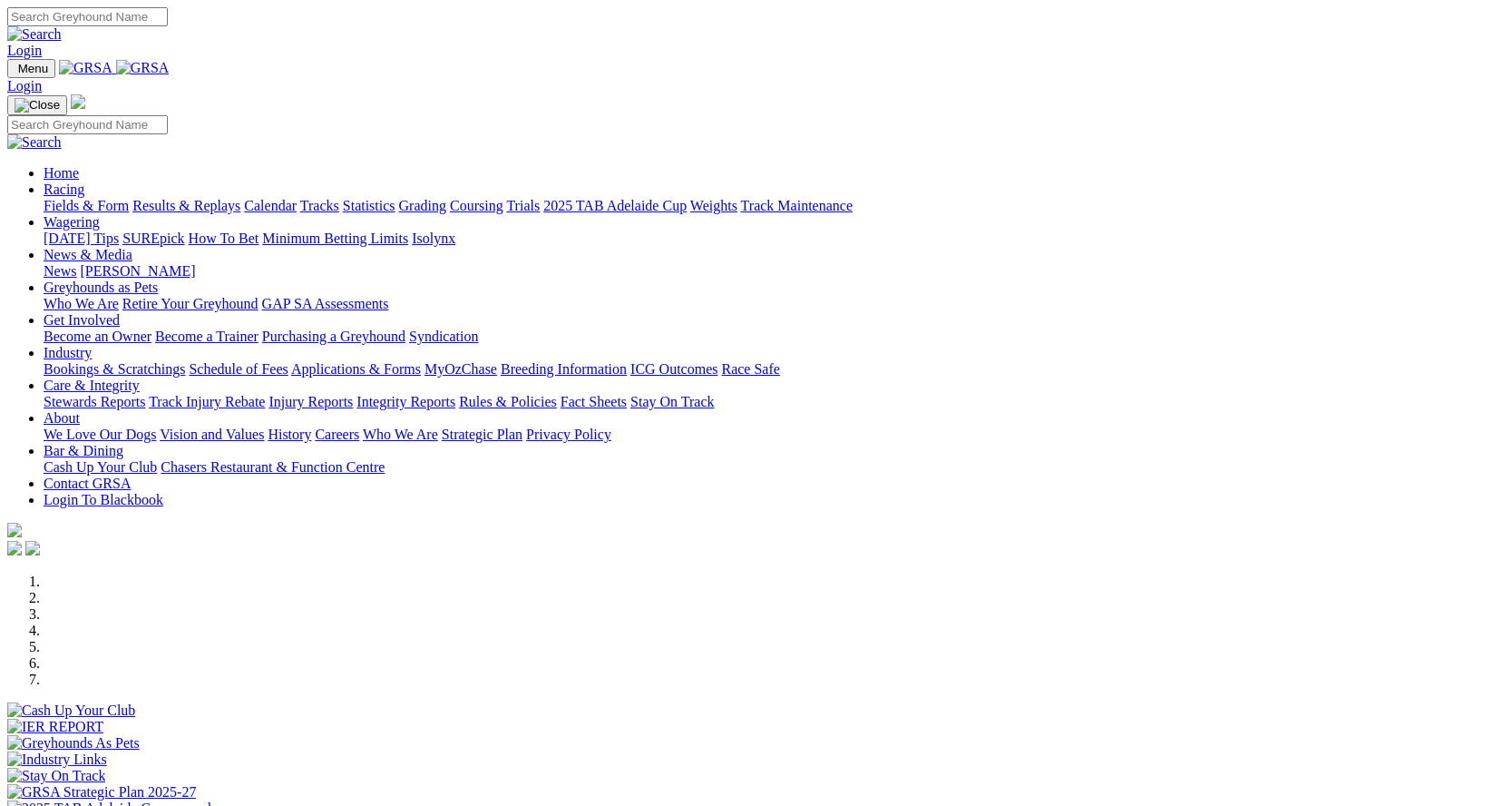
click at [85, 182] on link "Racing" at bounding box center [64, 189] width 41 height 15
click at [227, 198] on link "Results & Replays" at bounding box center [186, 205] width 108 height 15
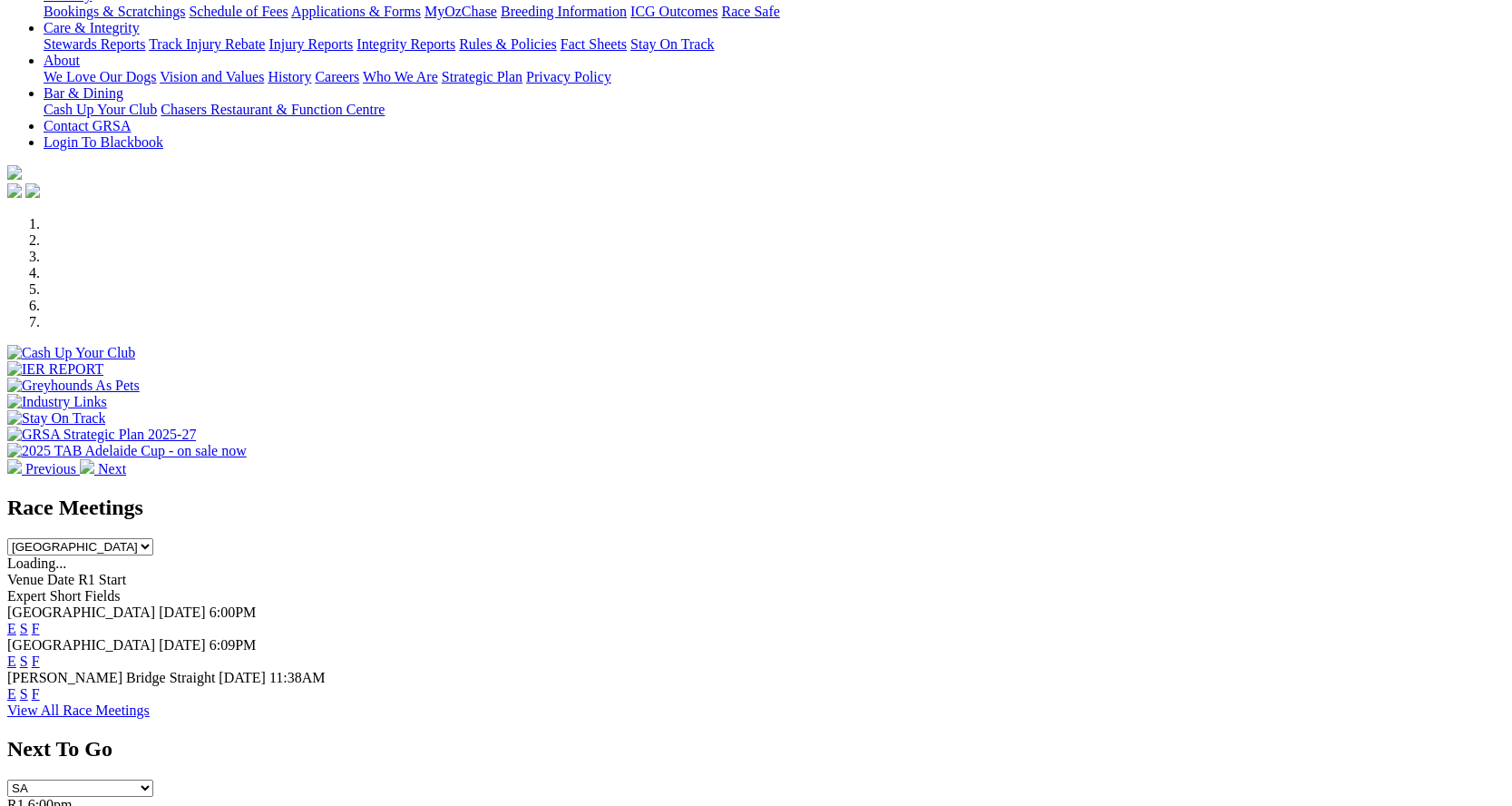
scroll to position [363, 0]
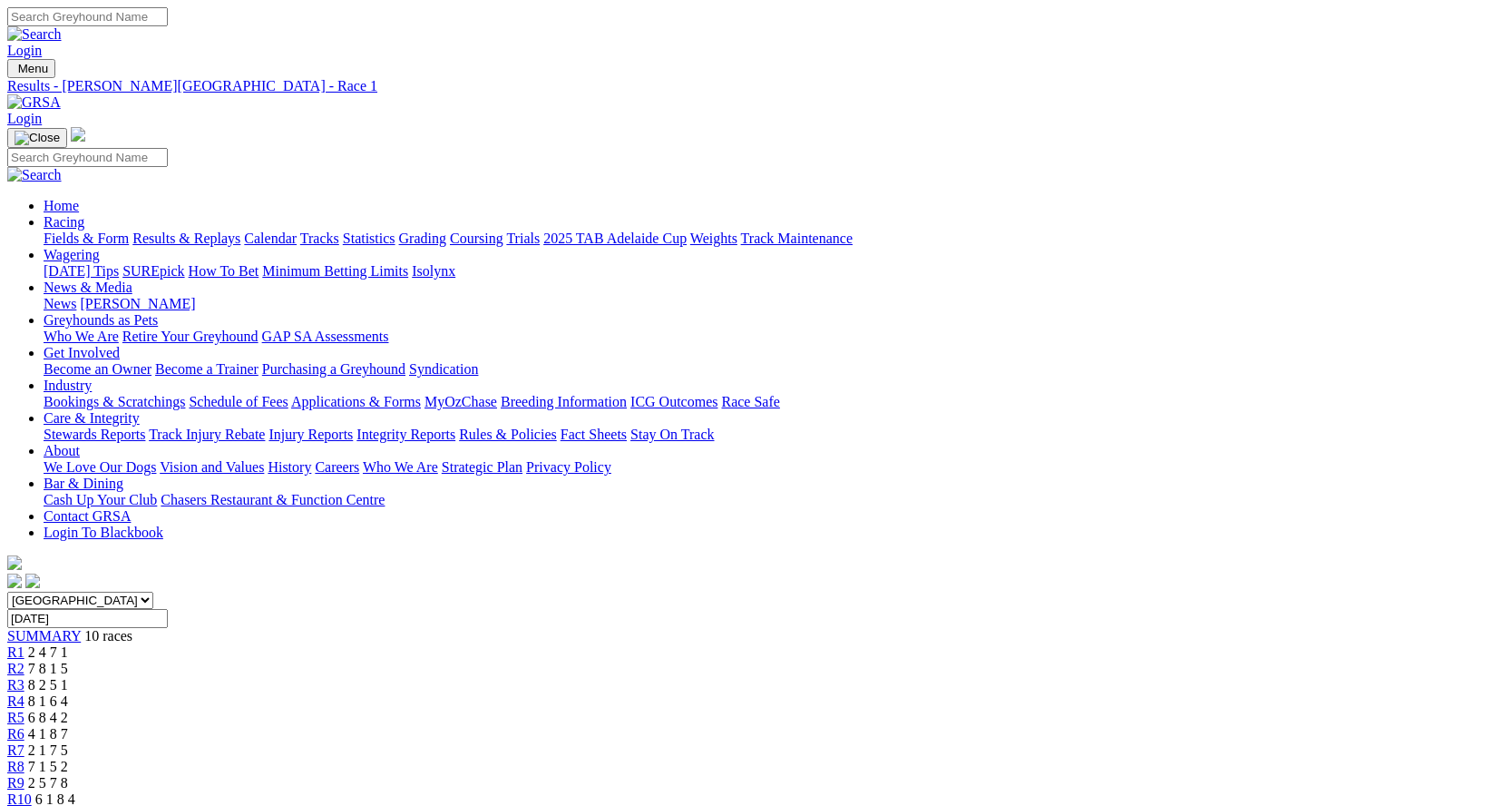
click at [68, 661] on span "7 8 1 5" at bounding box center [48, 668] width 40 height 15
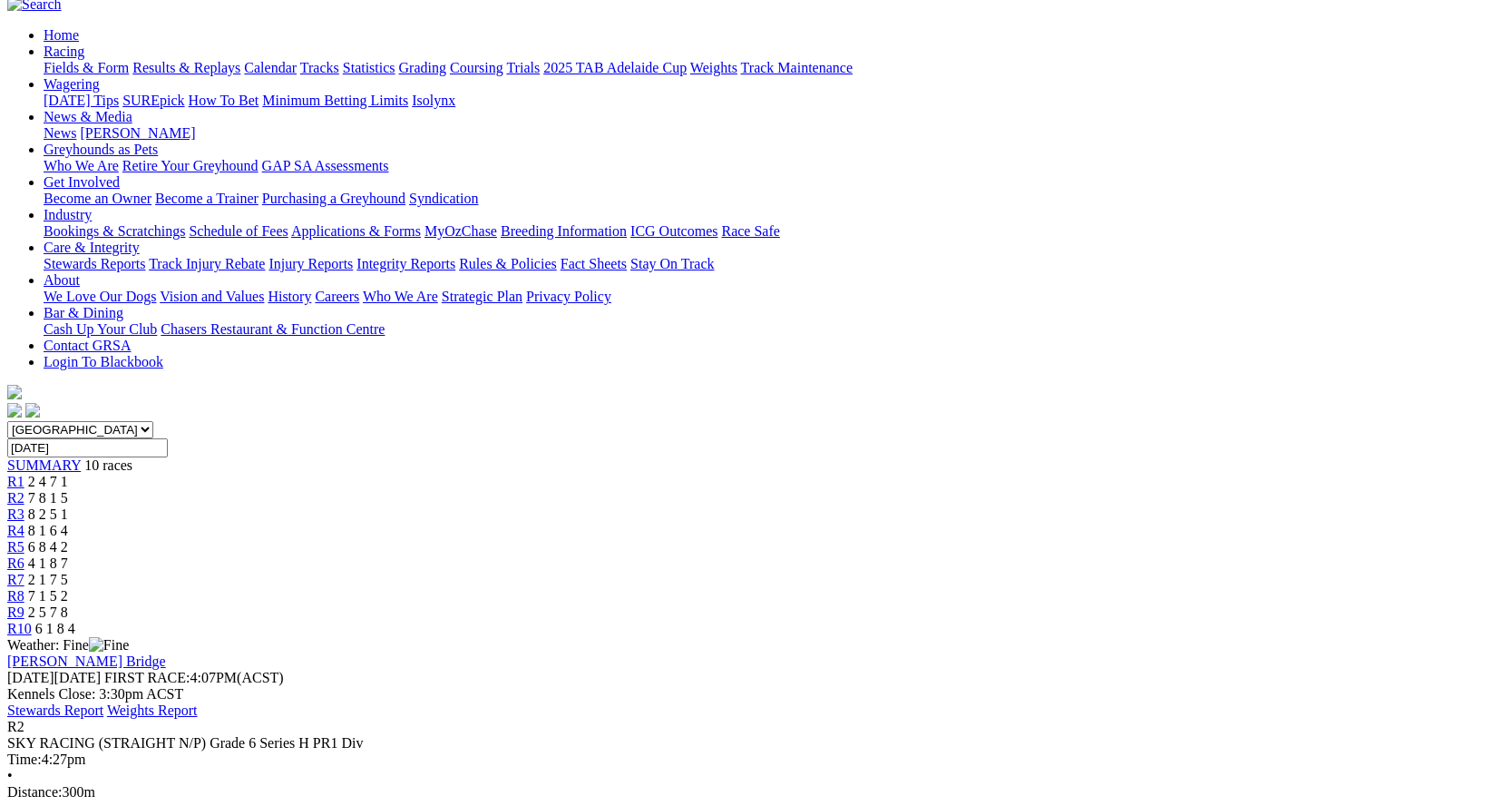
scroll to position [272, 0]
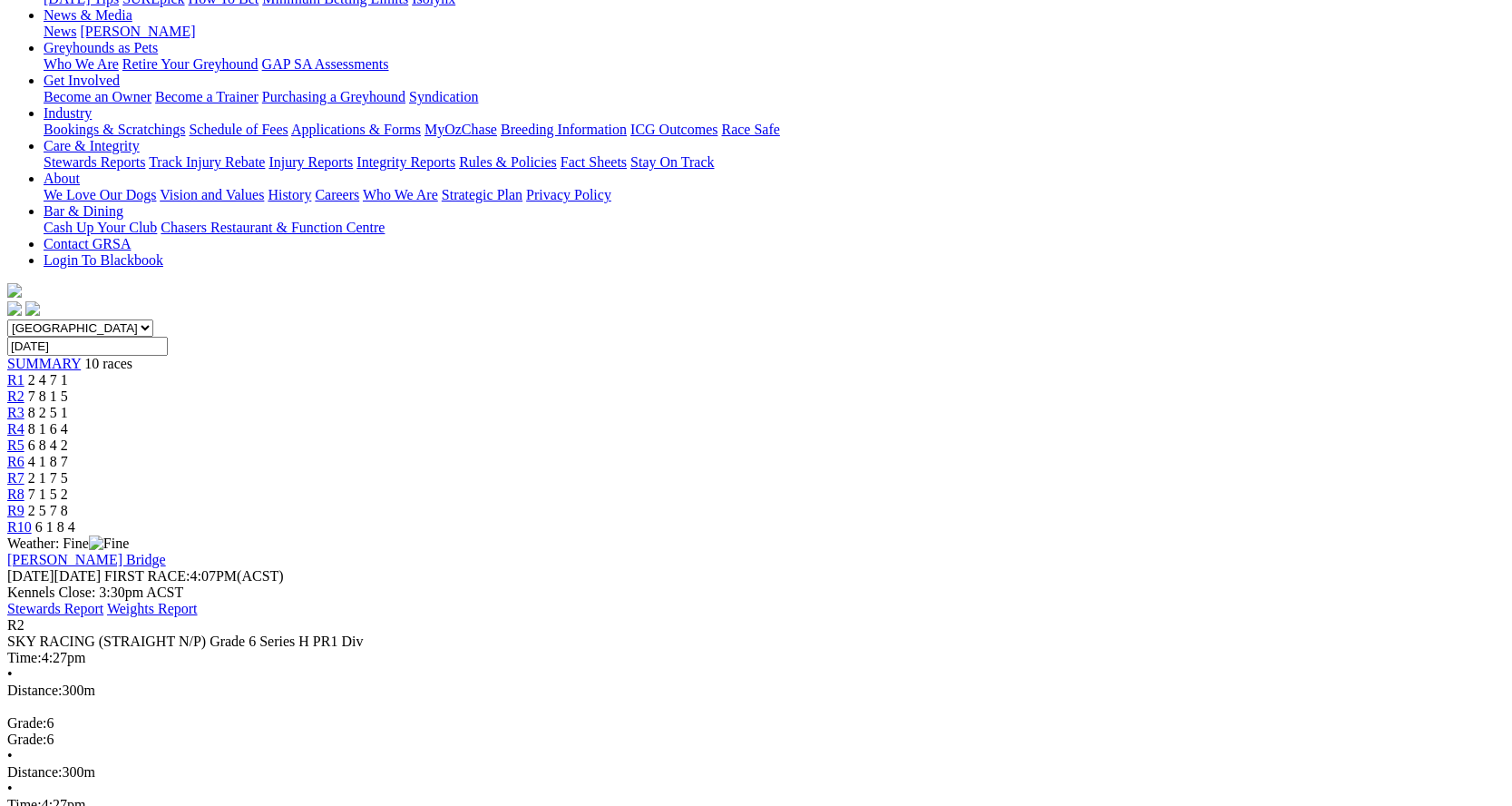
click at [581, 405] on div "R3 8 2 5 1" at bounding box center [756, 413] width 1498 height 16
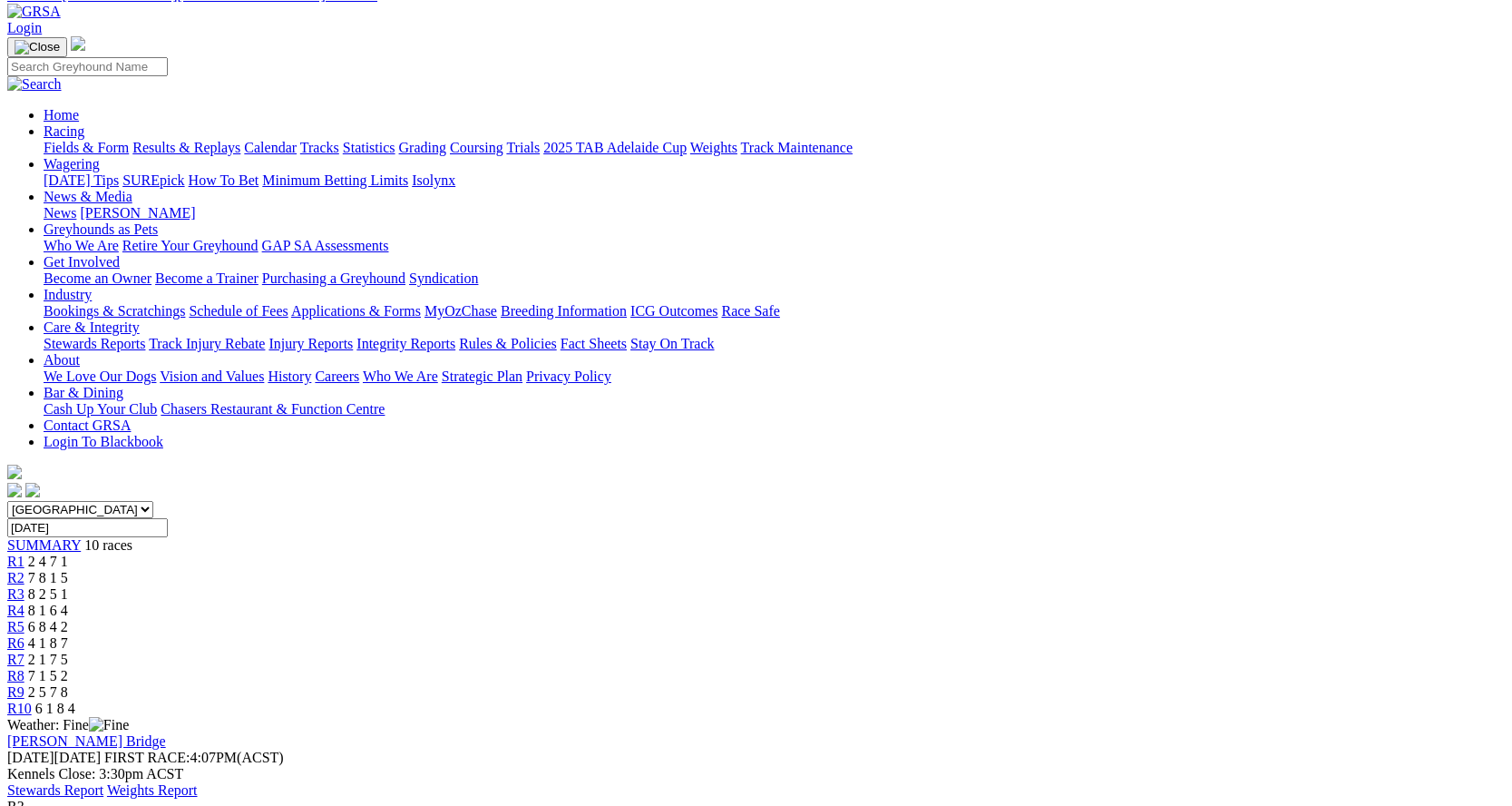
click at [25, 603] on span "R4" at bounding box center [16, 610] width 17 height 15
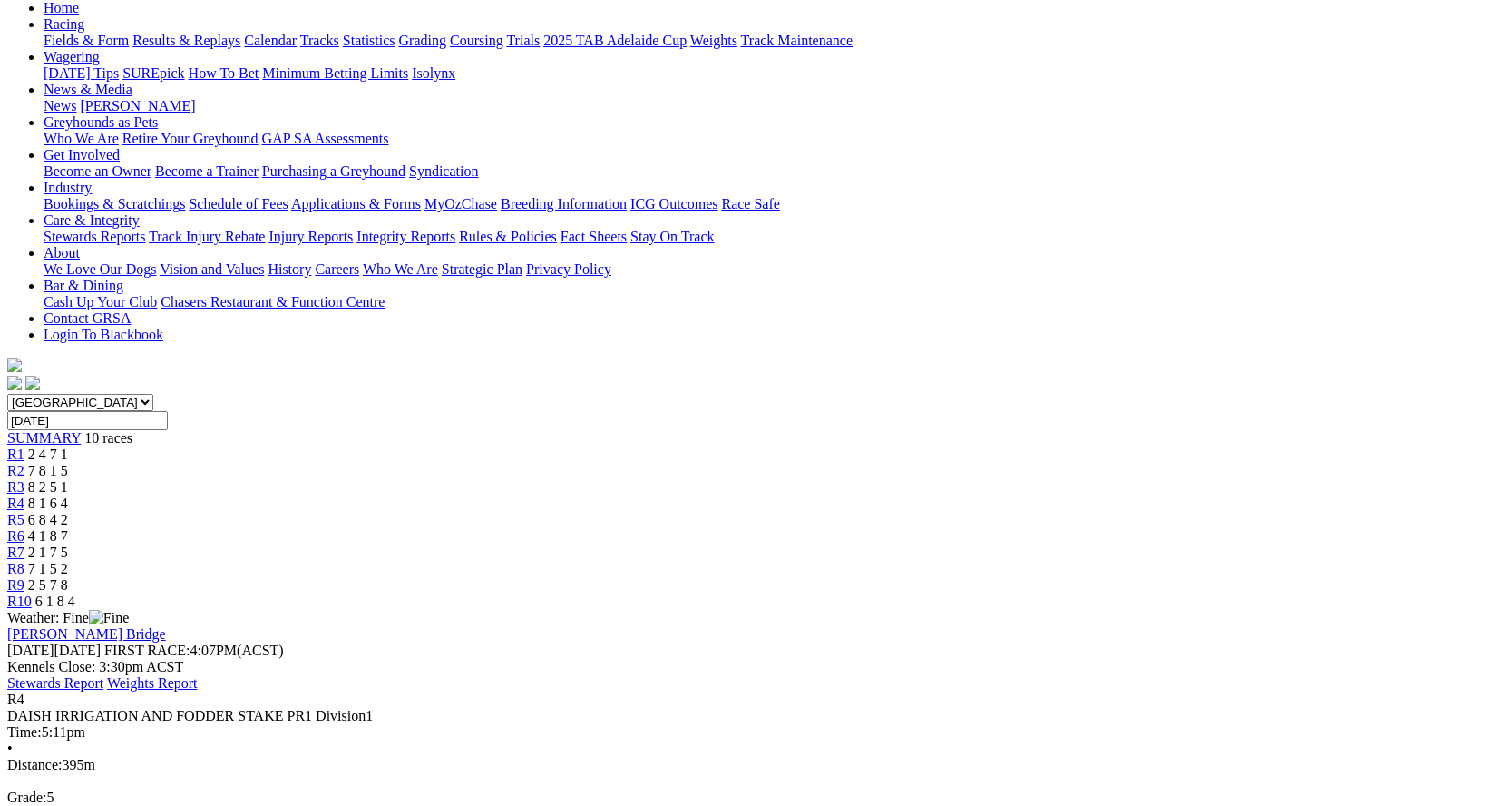
scroll to position [182, 0]
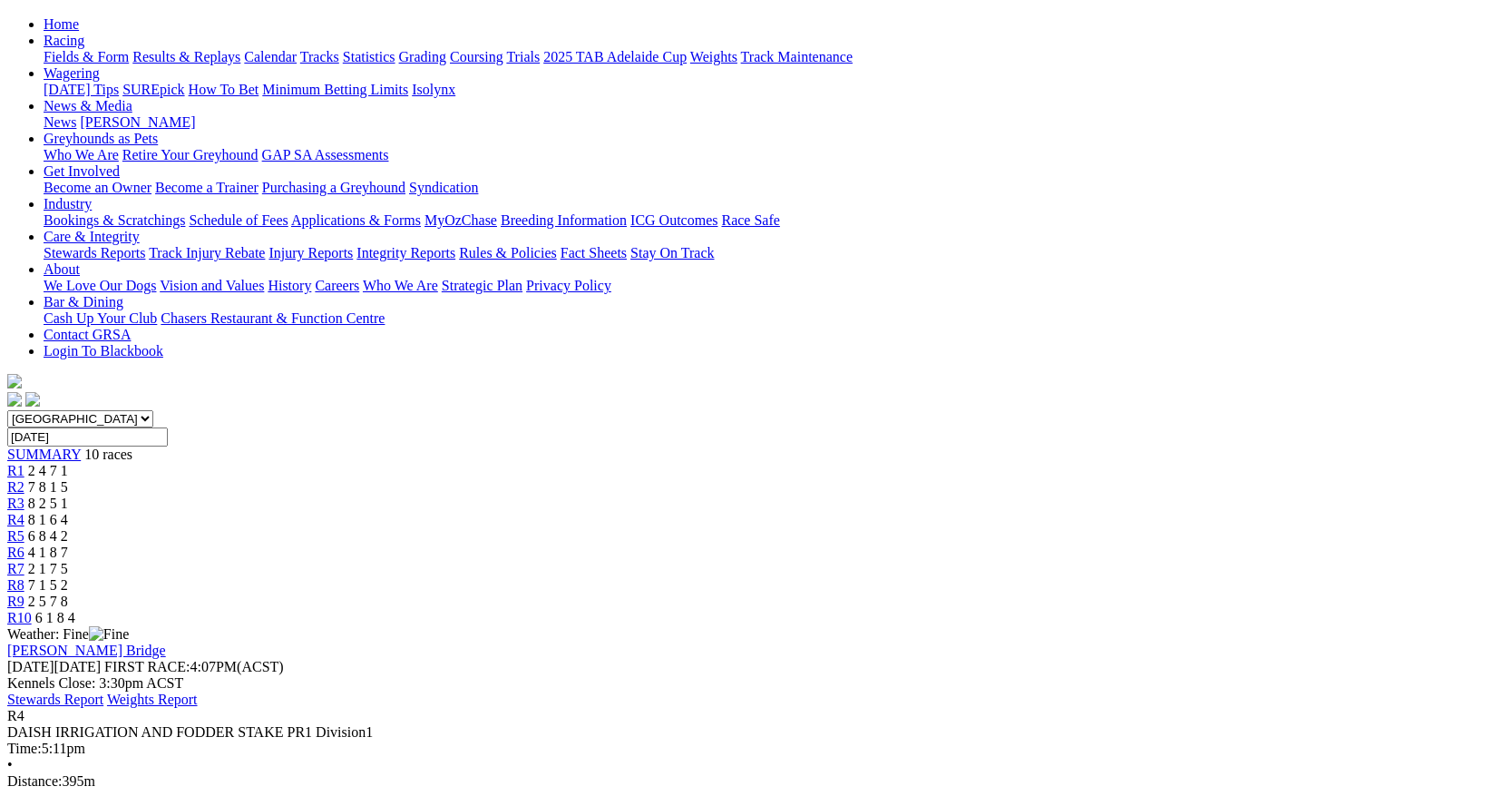
click at [25, 528] on span "R5" at bounding box center [16, 536] width 17 height 15
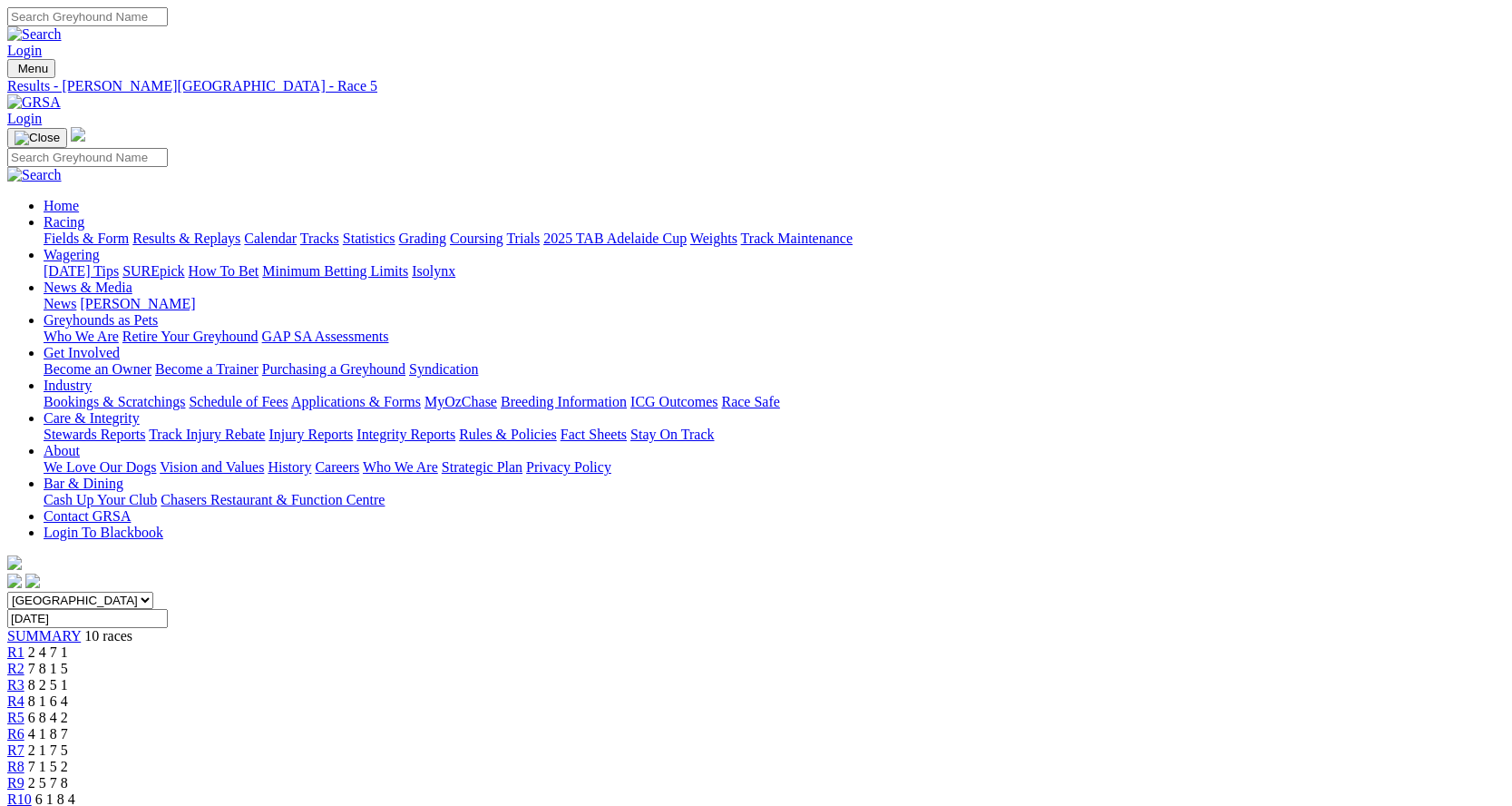
click at [68, 726] on span "4 1 8 7" at bounding box center [48, 734] width 40 height 15
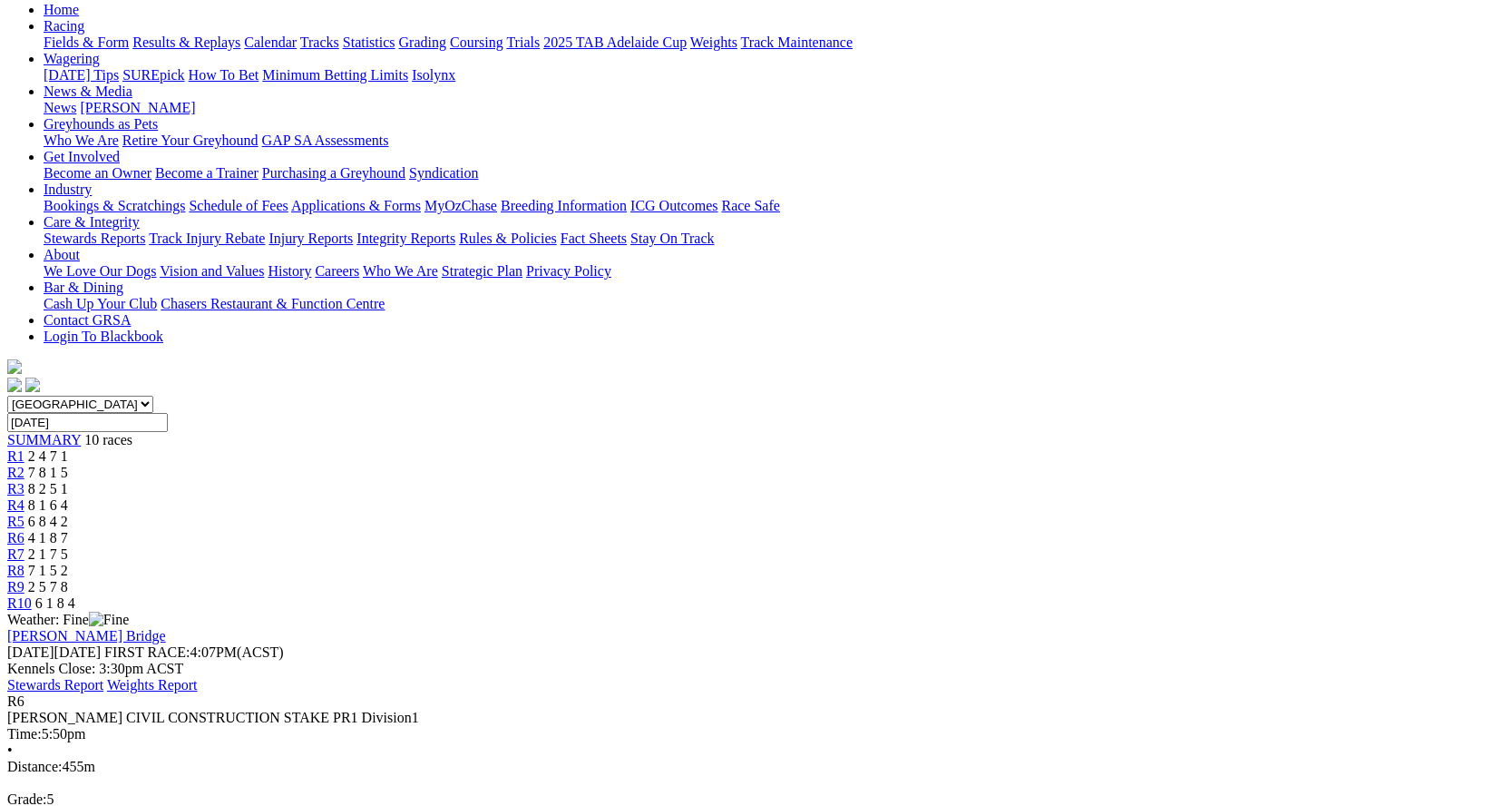
scroll to position [90, 0]
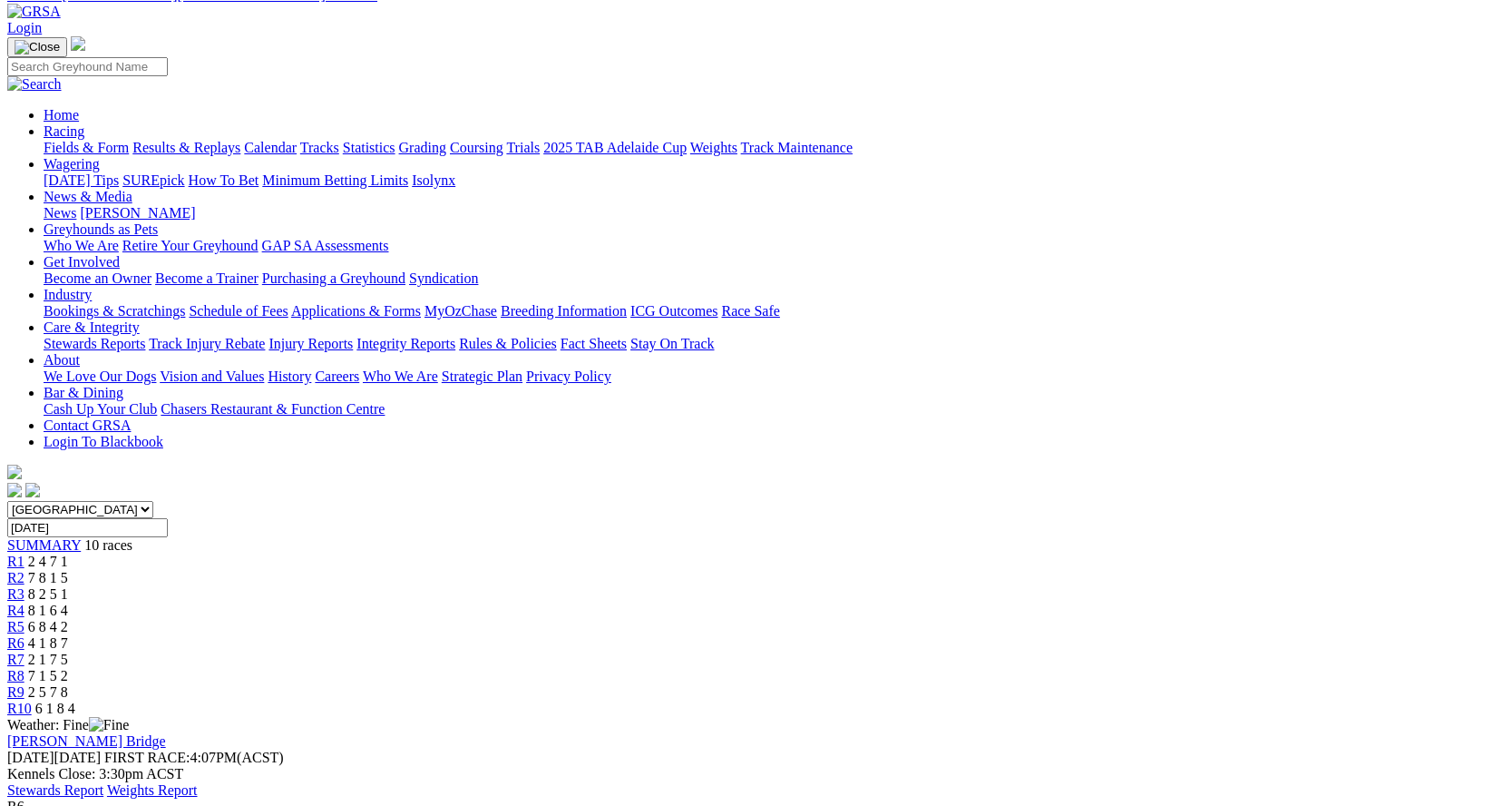
click at [68, 651] on span "2 1 7 5" at bounding box center [48, 659] width 40 height 15
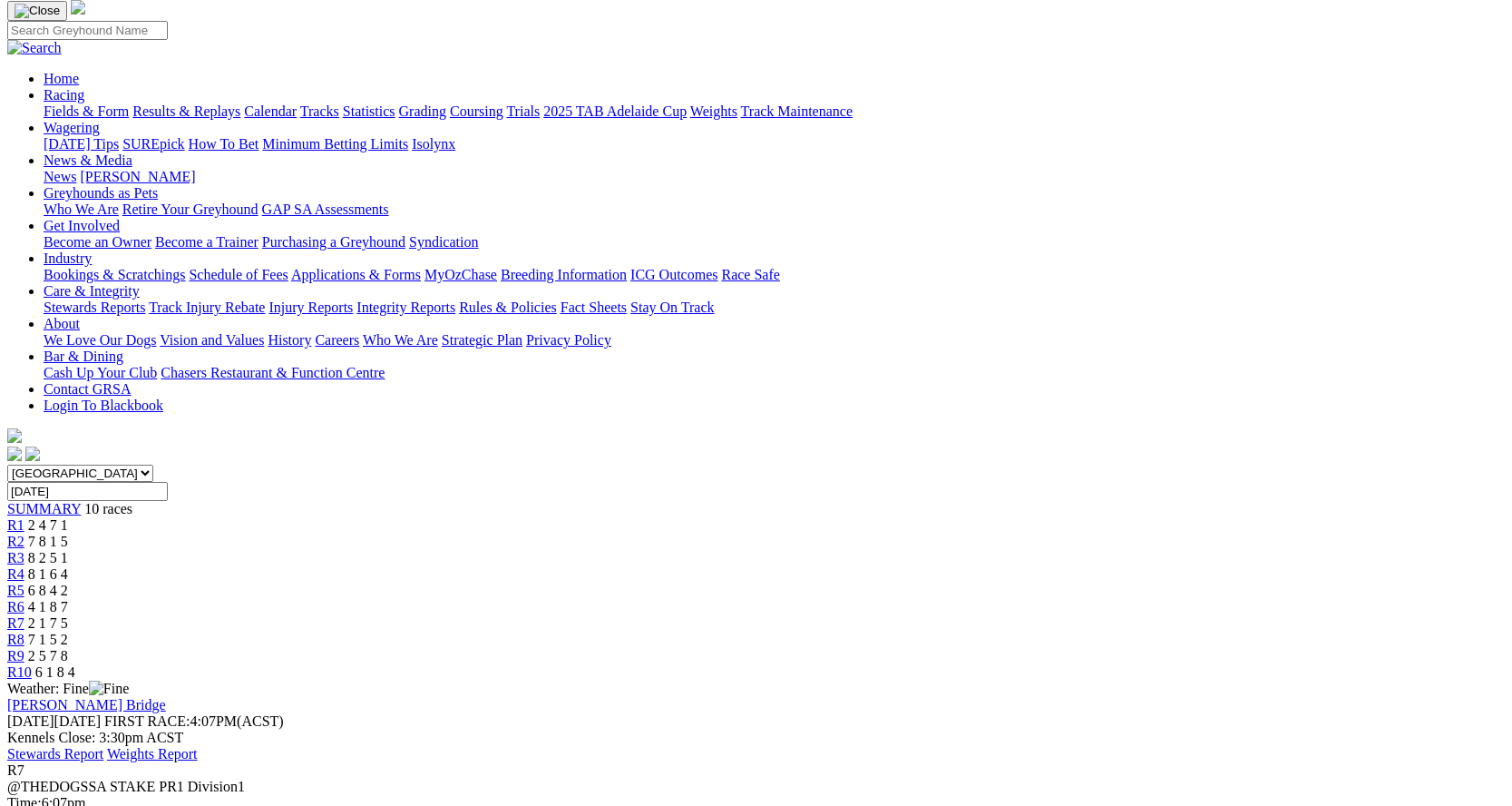
scroll to position [90, 0]
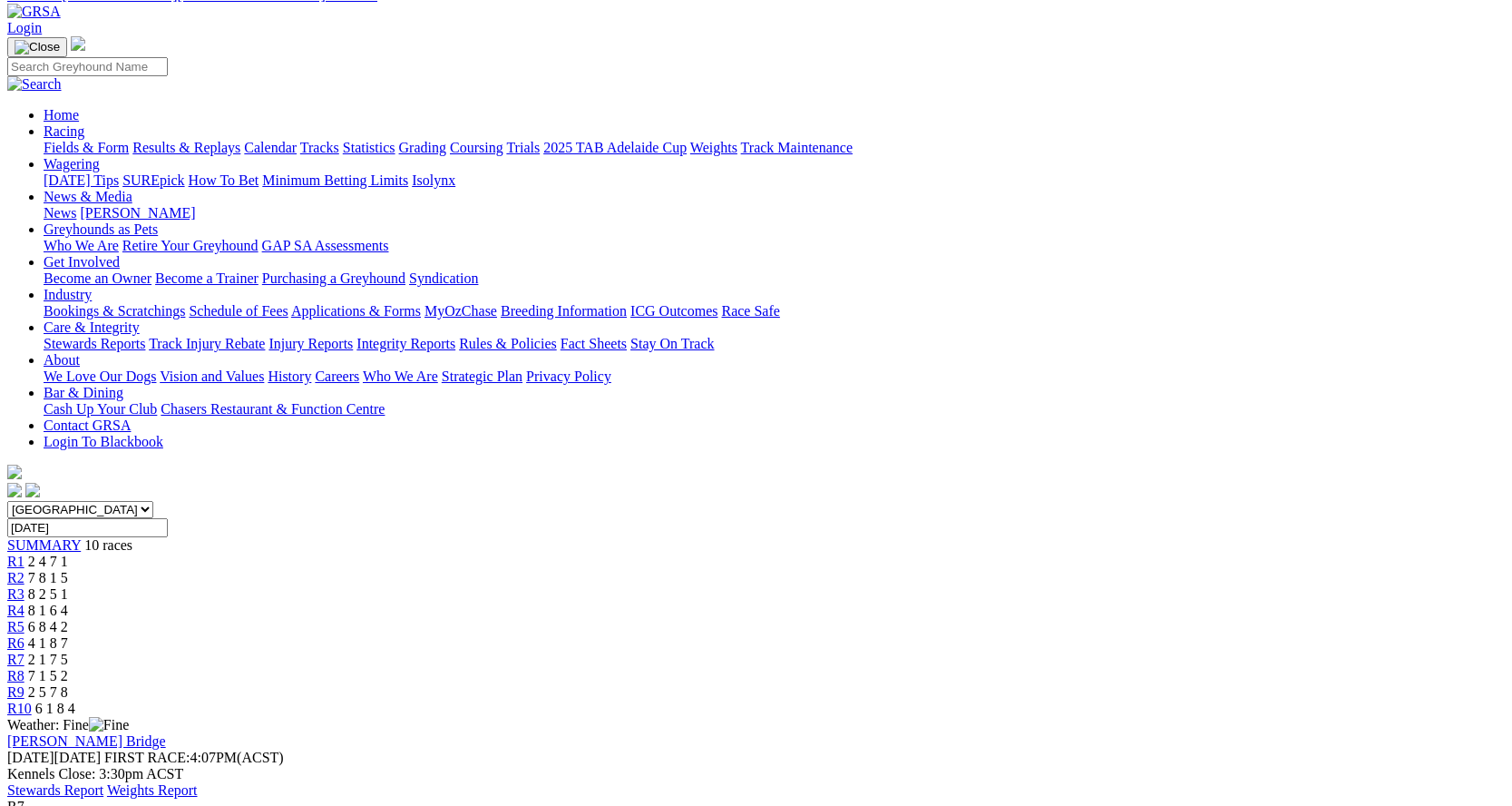
click at [1062, 668] on div "R8 7 1 5 2" at bounding box center [756, 676] width 1498 height 16
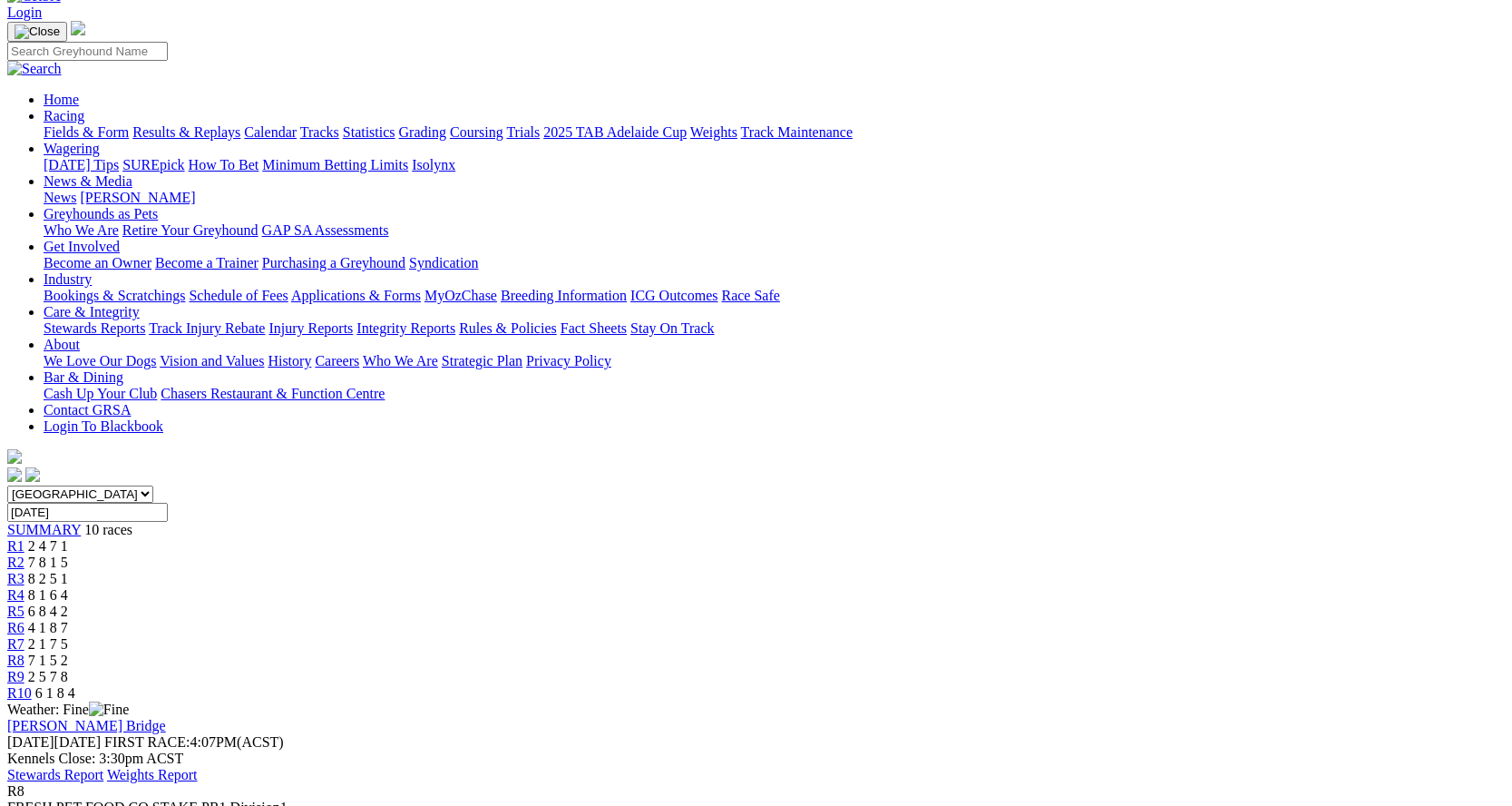
scroll to position [90, 0]
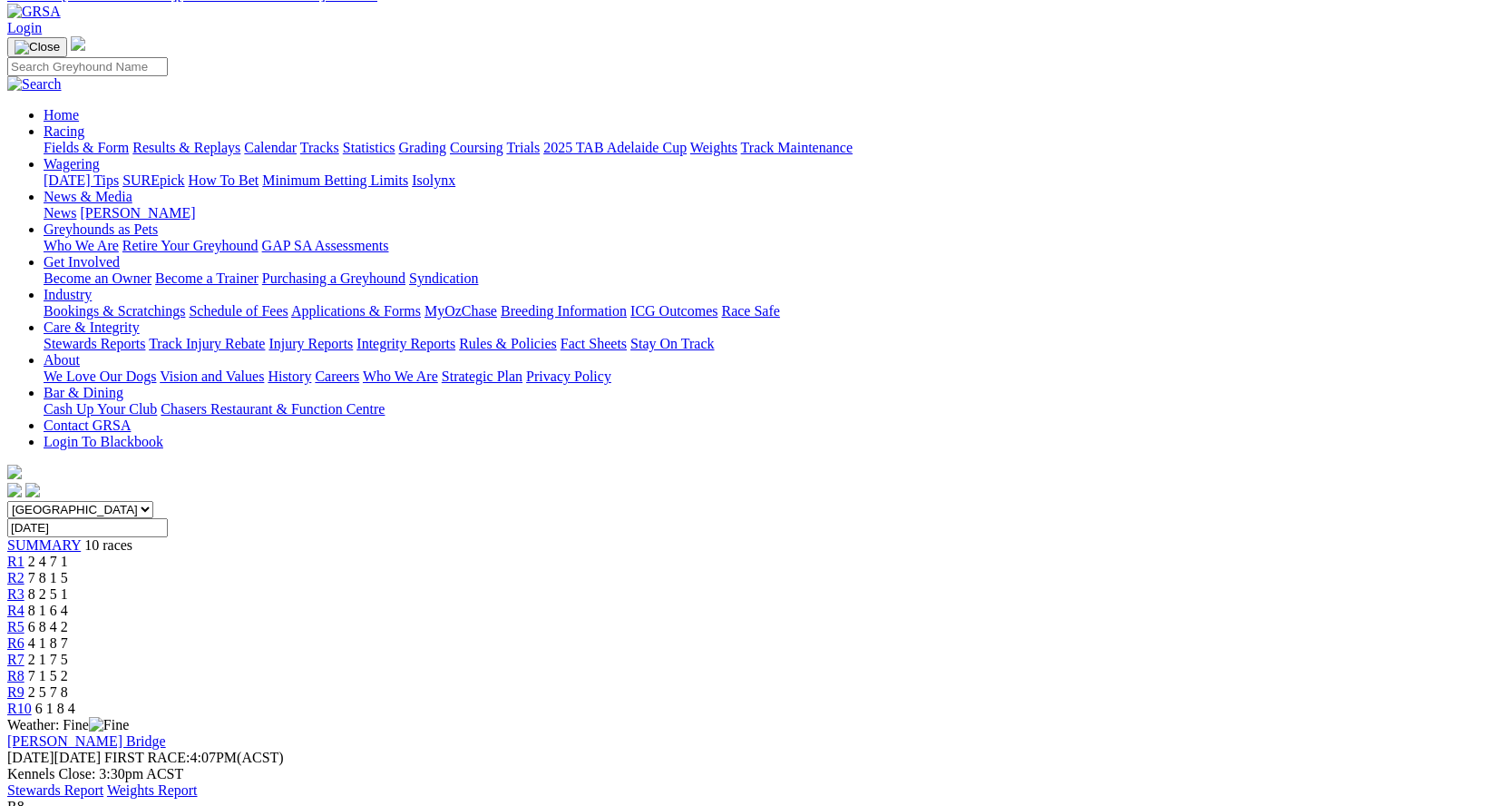
click at [25, 684] on link "R9" at bounding box center [16, 692] width 17 height 15
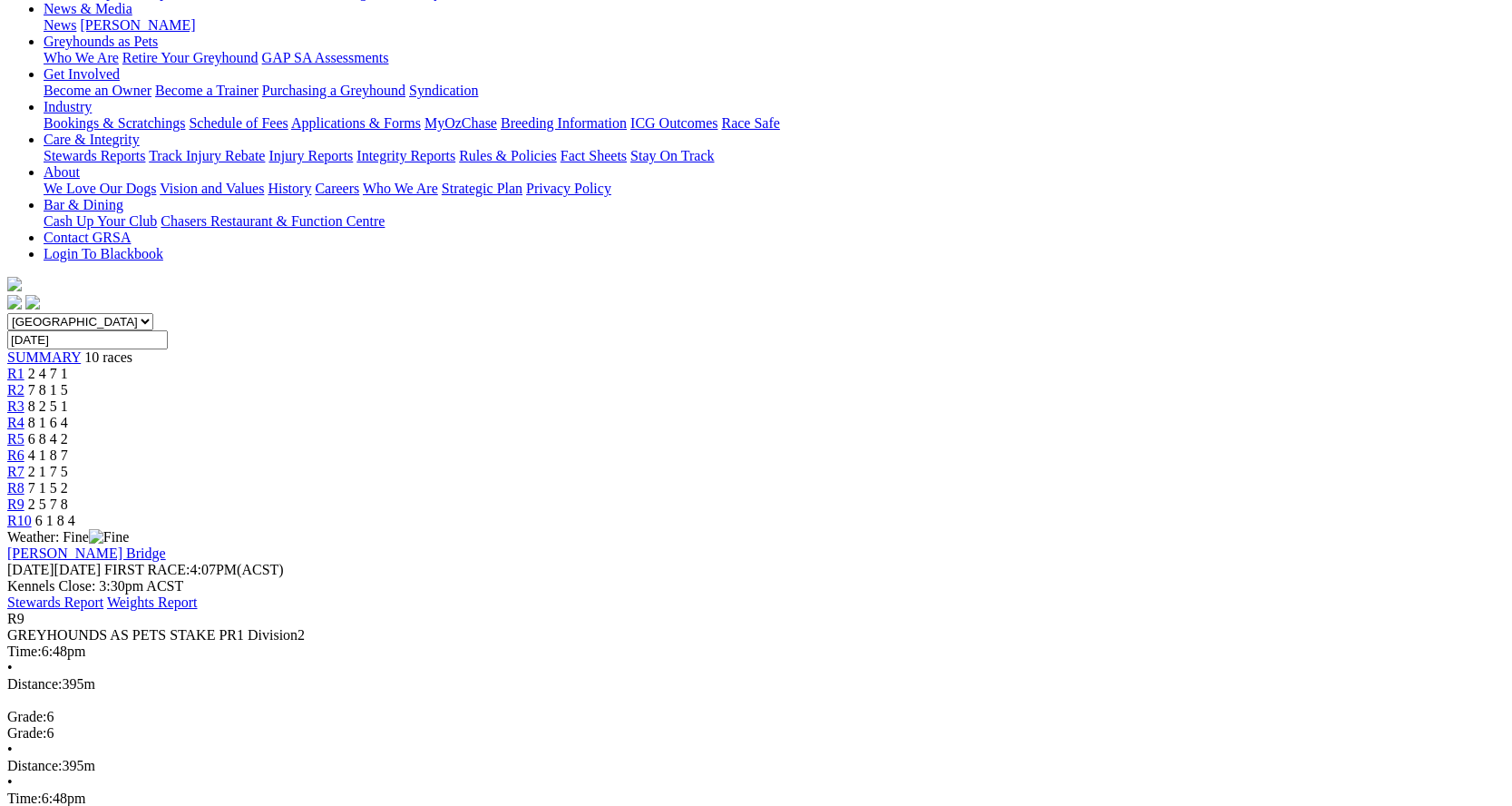
scroll to position [182, 0]
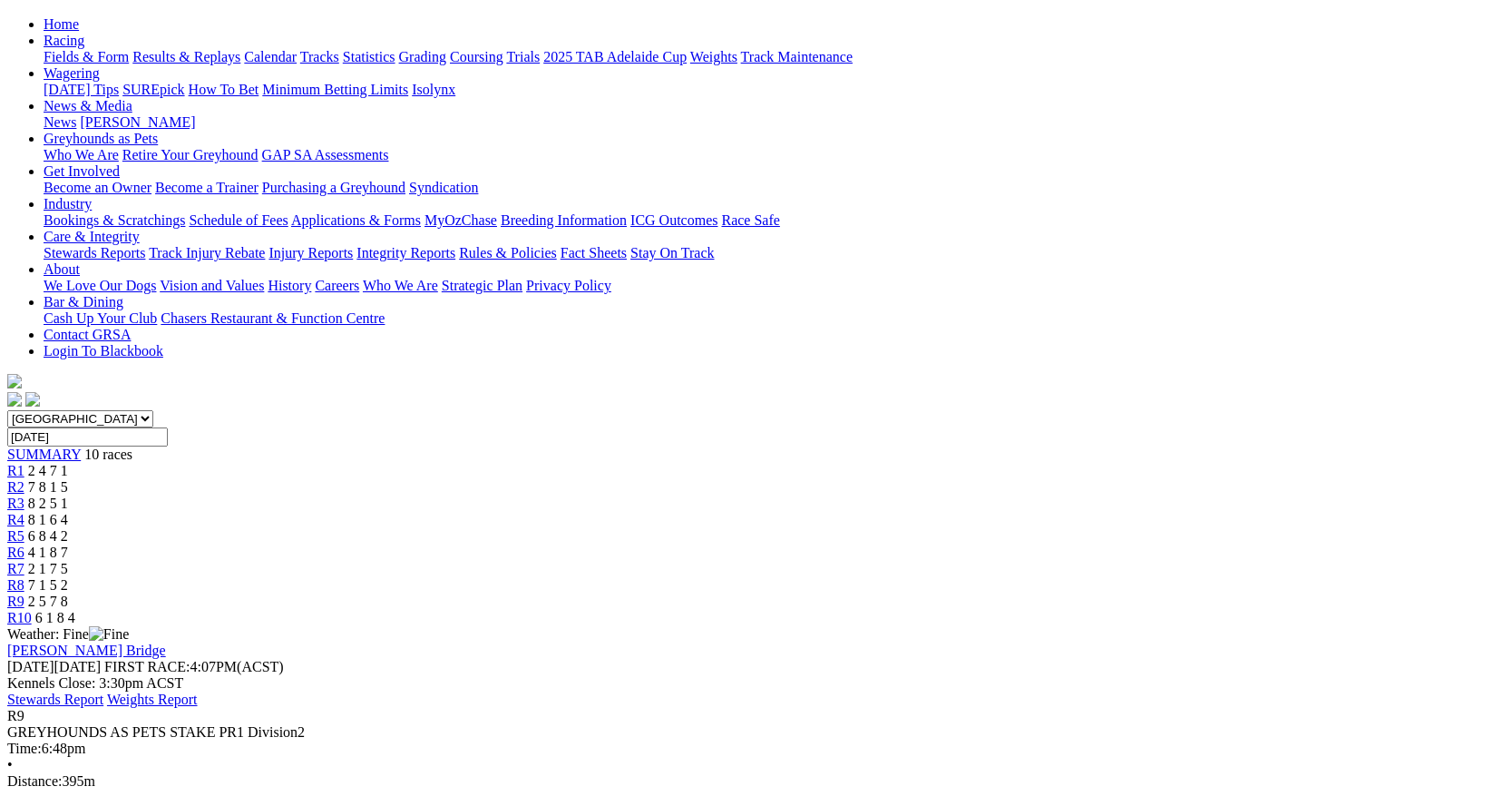
click at [75, 609] on span "6 1 8 4" at bounding box center [55, 617] width 40 height 15
